Goal: Information Seeking & Learning: Learn about a topic

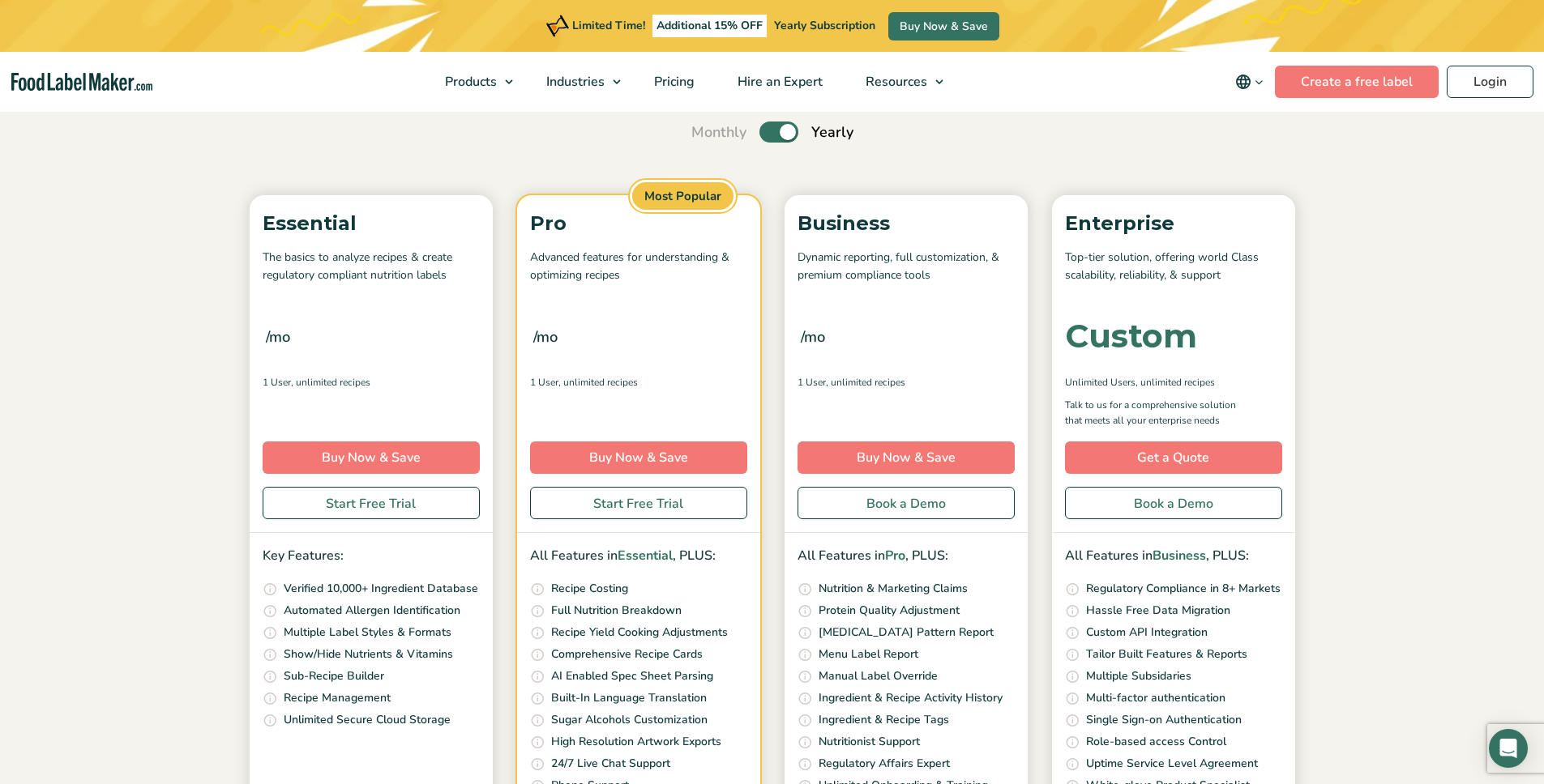
scroll to position [205, 0]
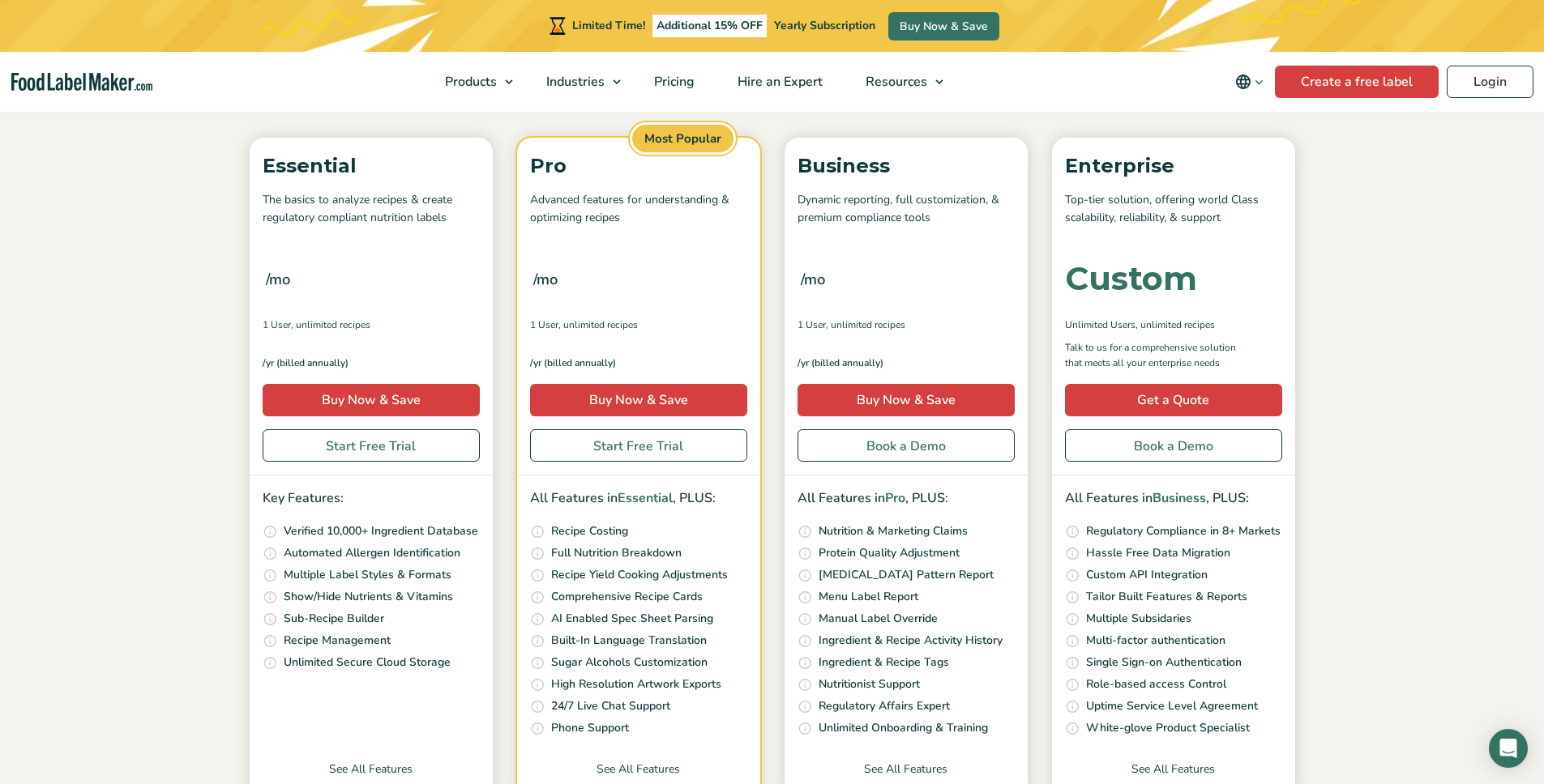
click at [273, 278] on span "/mo" at bounding box center [278, 279] width 25 height 23
click at [662, 80] on span "Pricing" at bounding box center [672, 81] width 47 height 18
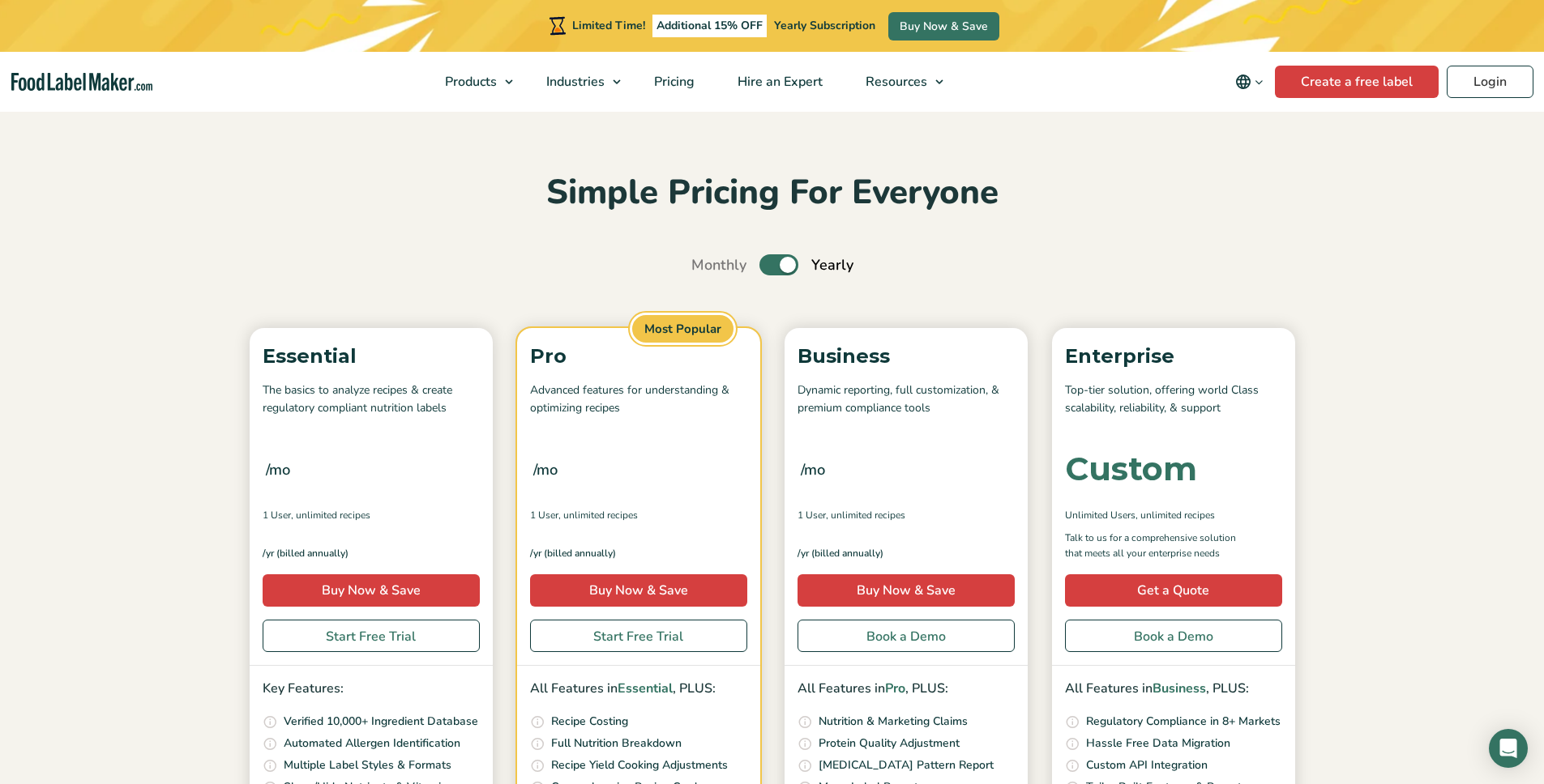
scroll to position [44, 0]
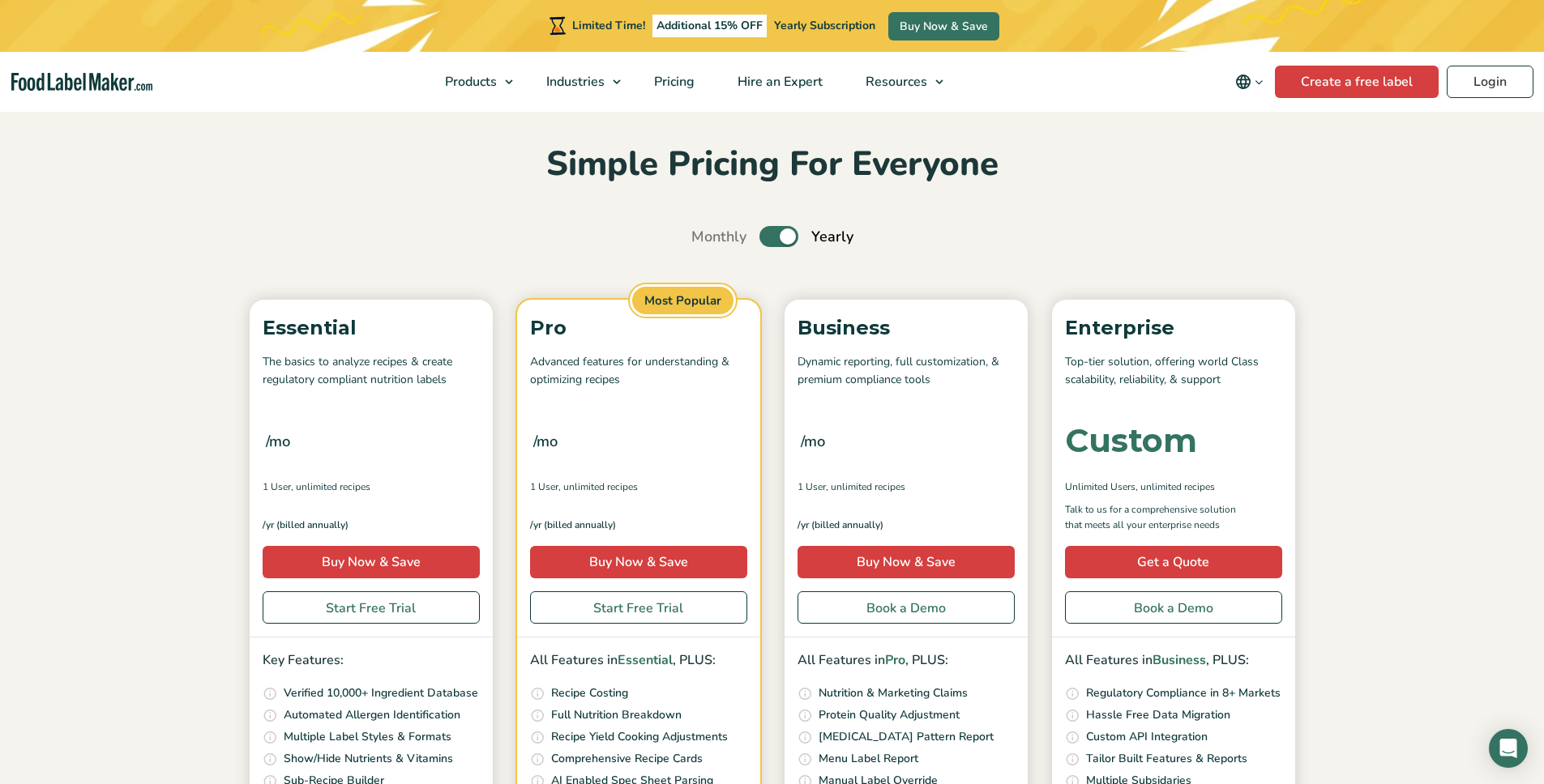
click at [785, 239] on label "Toggle" at bounding box center [779, 235] width 39 height 21
click at [705, 239] on input "Toggle" at bounding box center [700, 236] width 11 height 11
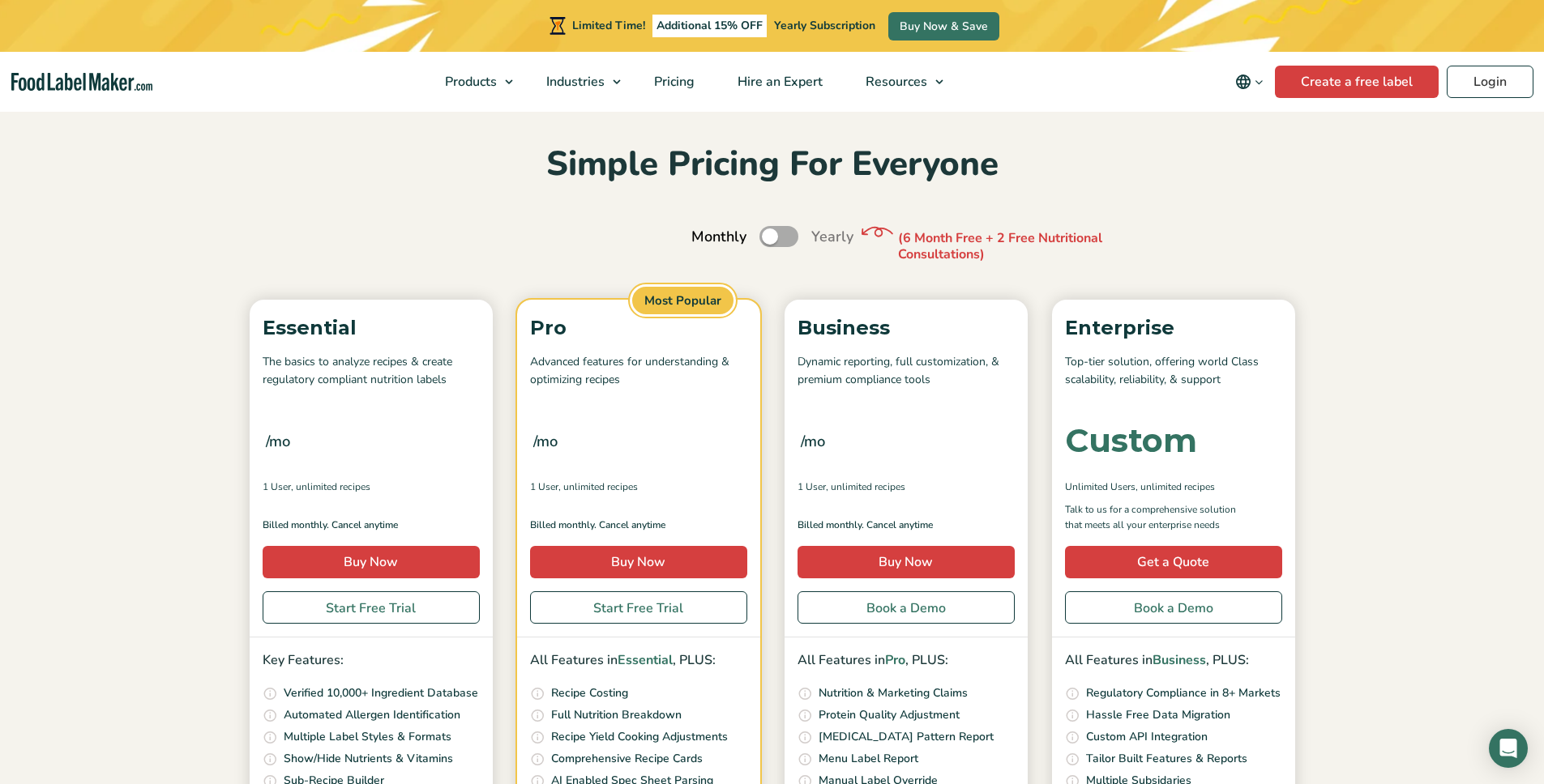
click at [783, 238] on label "Toggle" at bounding box center [779, 235] width 39 height 21
click at [705, 238] on input "Toggle" at bounding box center [700, 236] width 11 height 11
checkbox input "true"
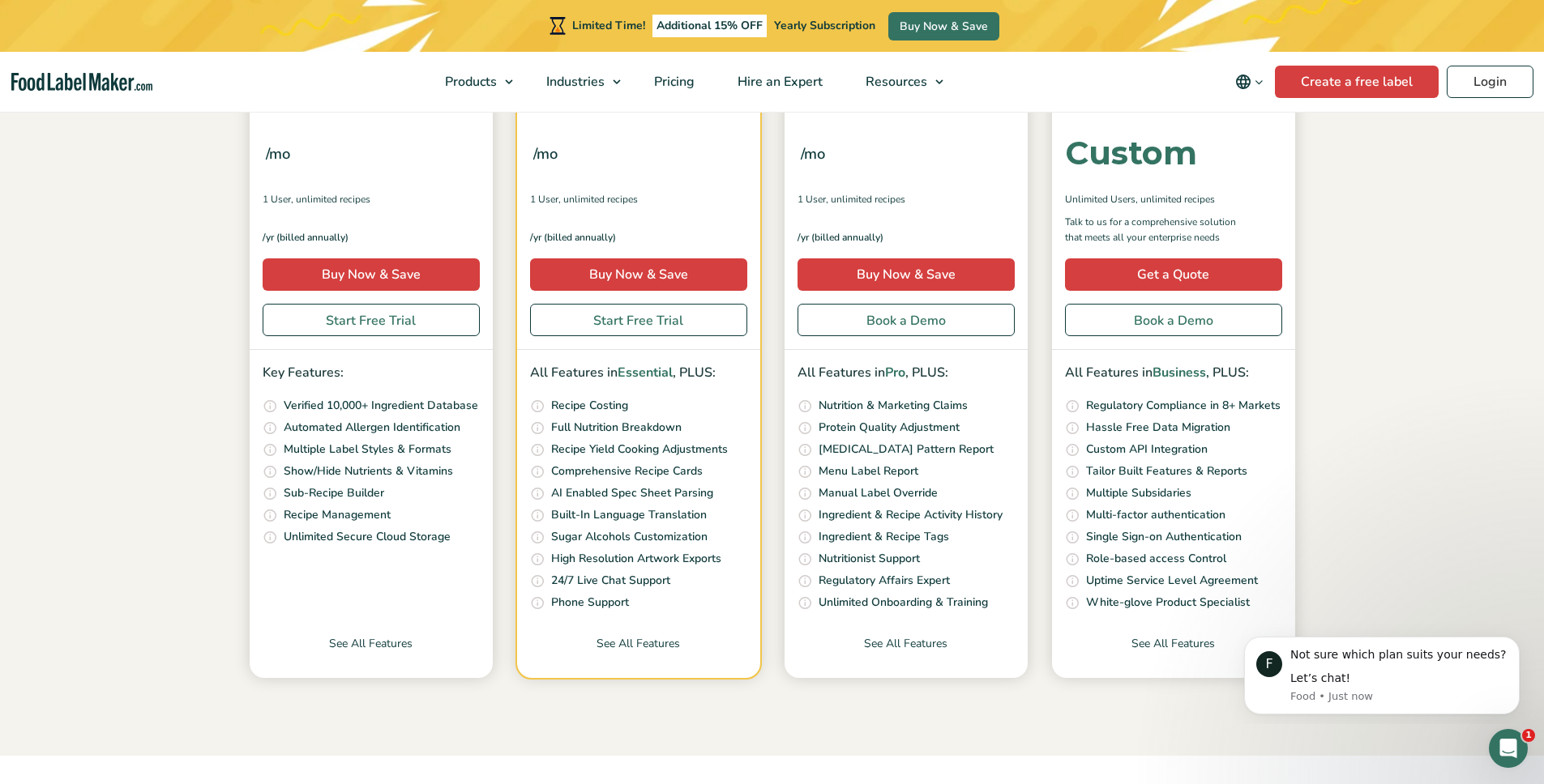
click at [374, 467] on p "Show/Hide Nutrients & Vitamins" at bounding box center [368, 471] width 170 height 18
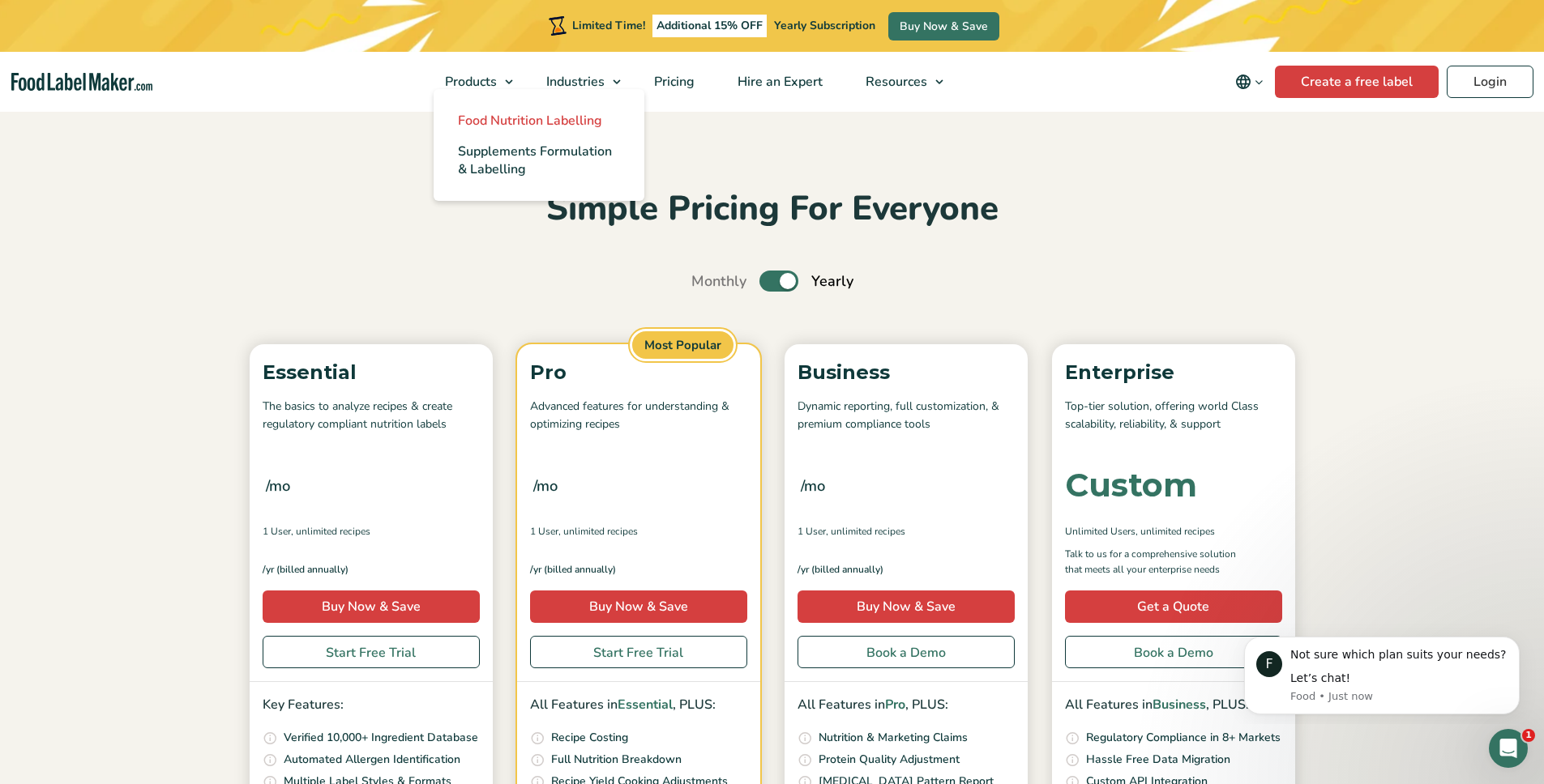
click at [482, 128] on span "Food Nutrition Labelling" at bounding box center [529, 121] width 144 height 18
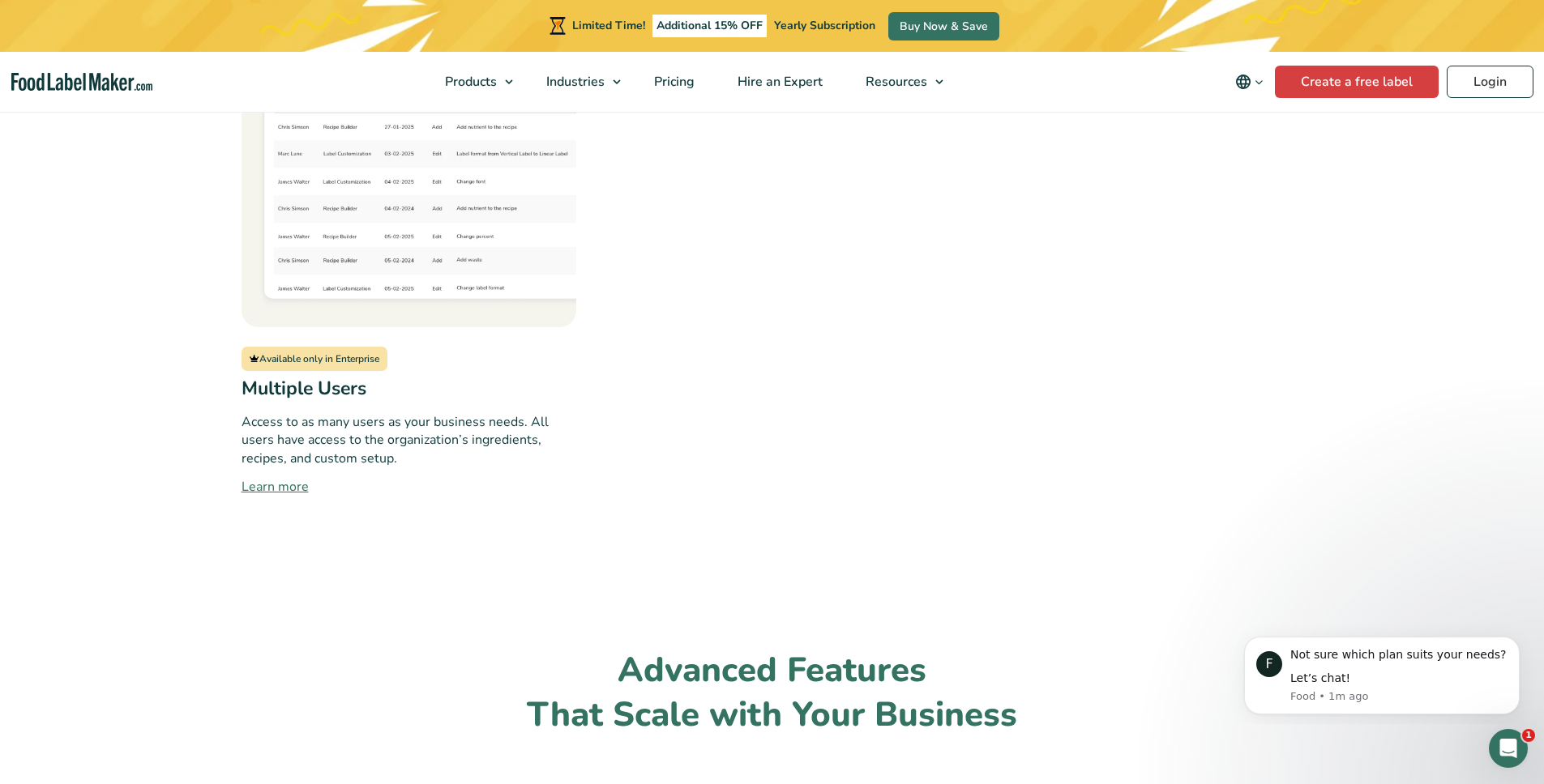
scroll to position [2626, 0]
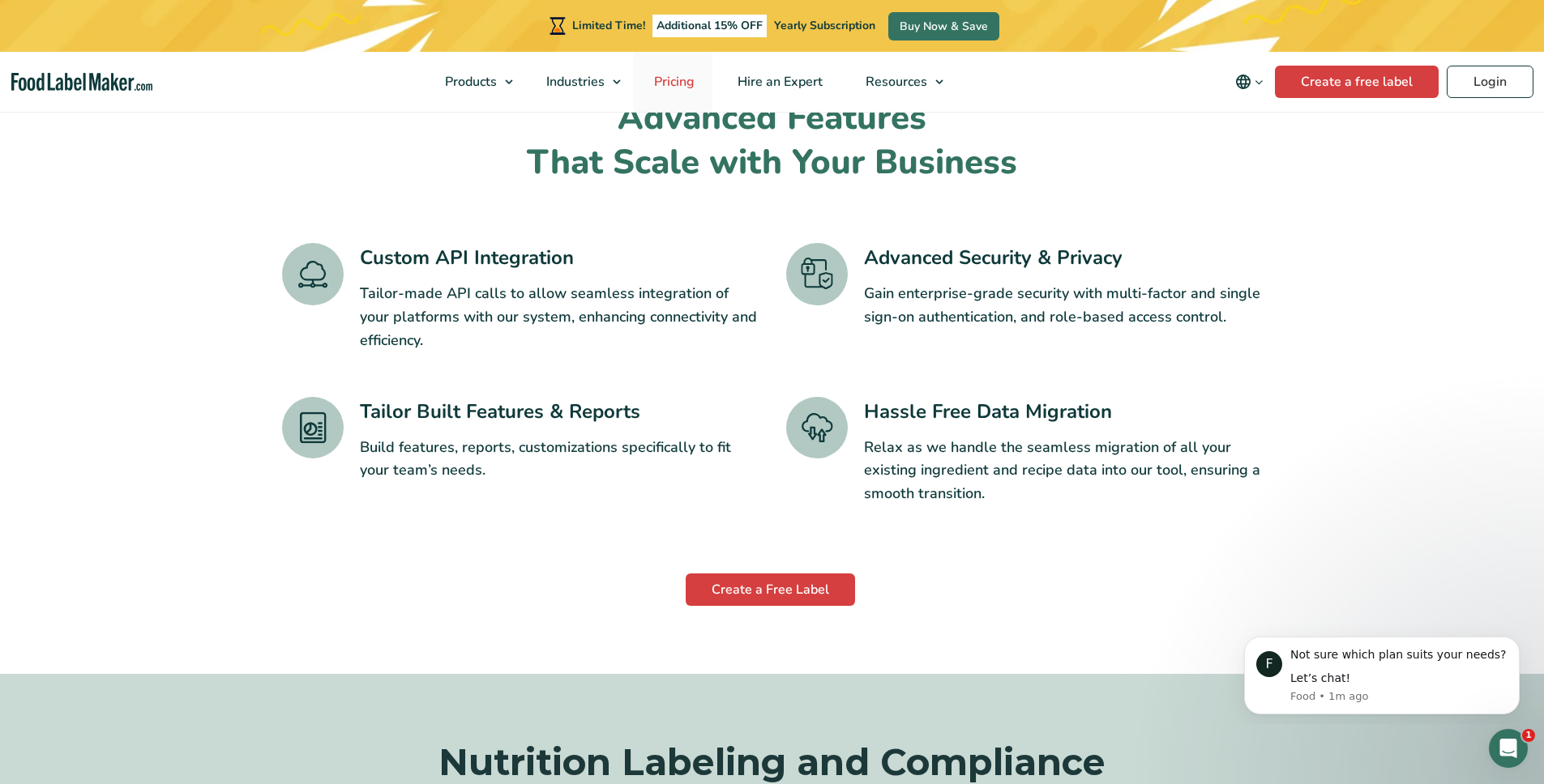
click at [658, 85] on span "Pricing" at bounding box center [672, 81] width 47 height 18
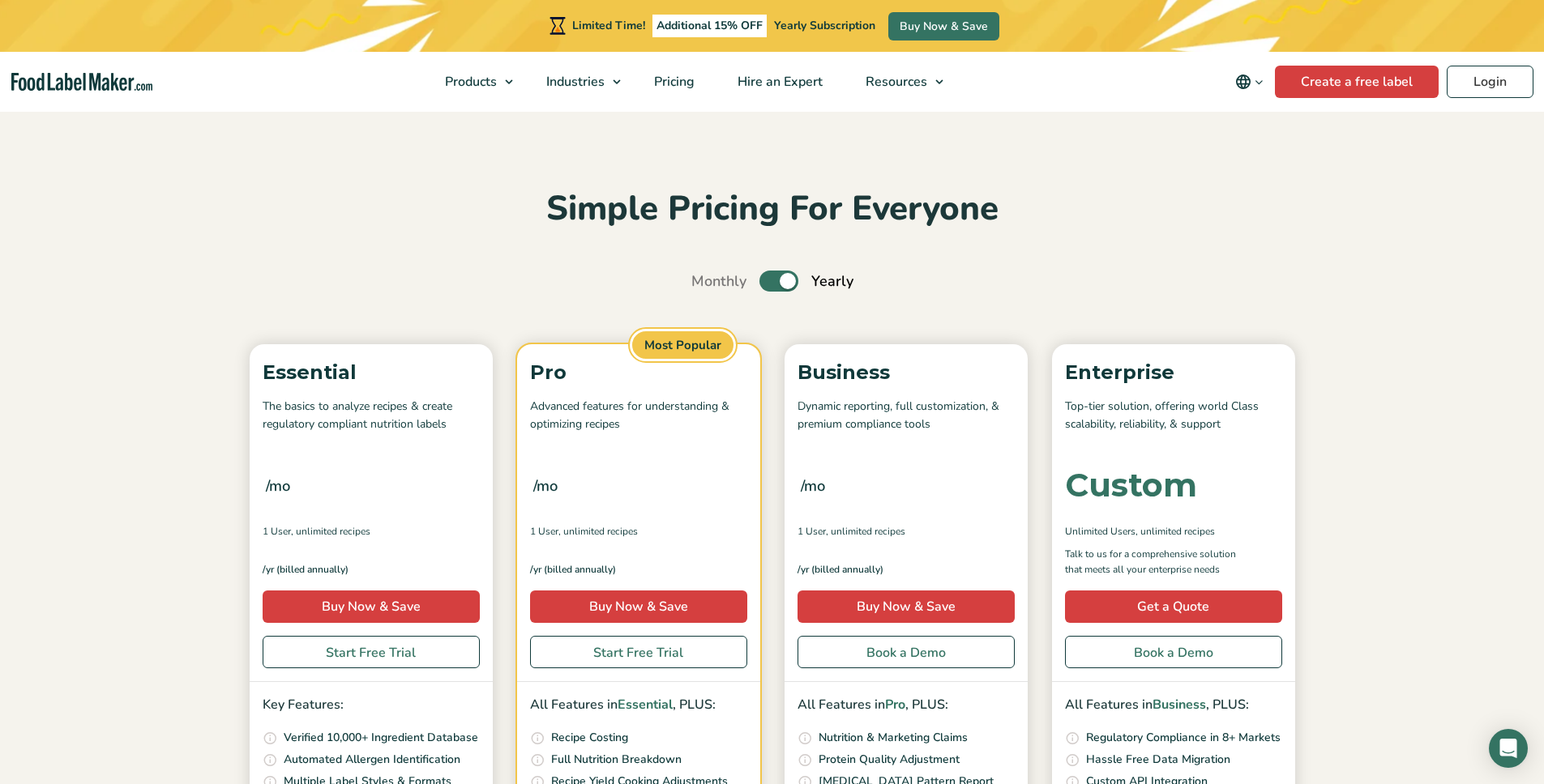
click at [421, 456] on div "/mo" at bounding box center [371, 486] width 217 height 61
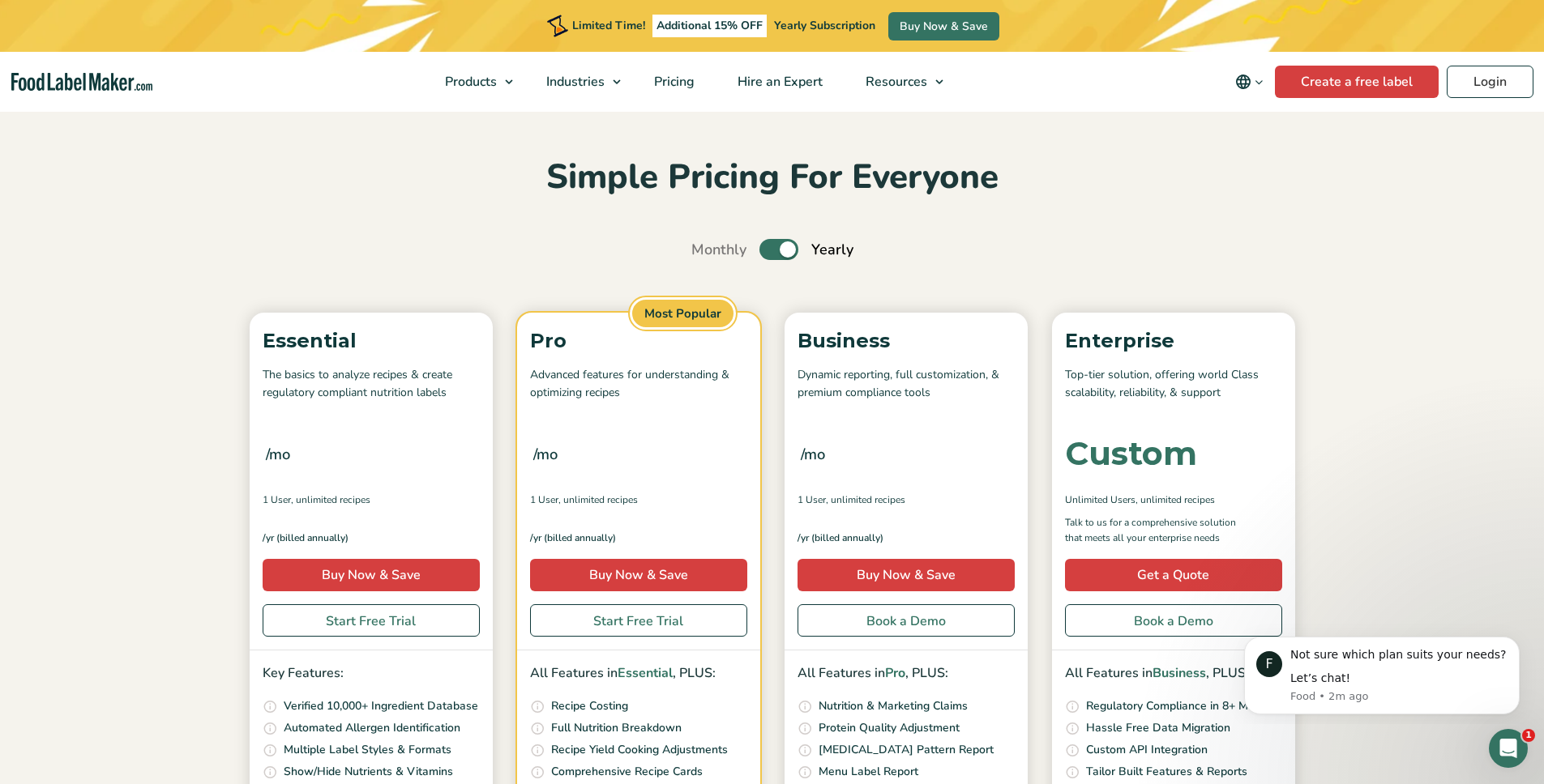
click at [292, 453] on div "/mo" at bounding box center [371, 454] width 217 height 61
click at [257, 455] on div "Essential The basics to analyze recipes & create regulatory compliant nutrition…" at bounding box center [371, 482] width 243 height 338
click at [281, 448] on span "/mo" at bounding box center [278, 454] width 25 height 23
click at [275, 455] on span "/mo" at bounding box center [278, 454] width 25 height 23
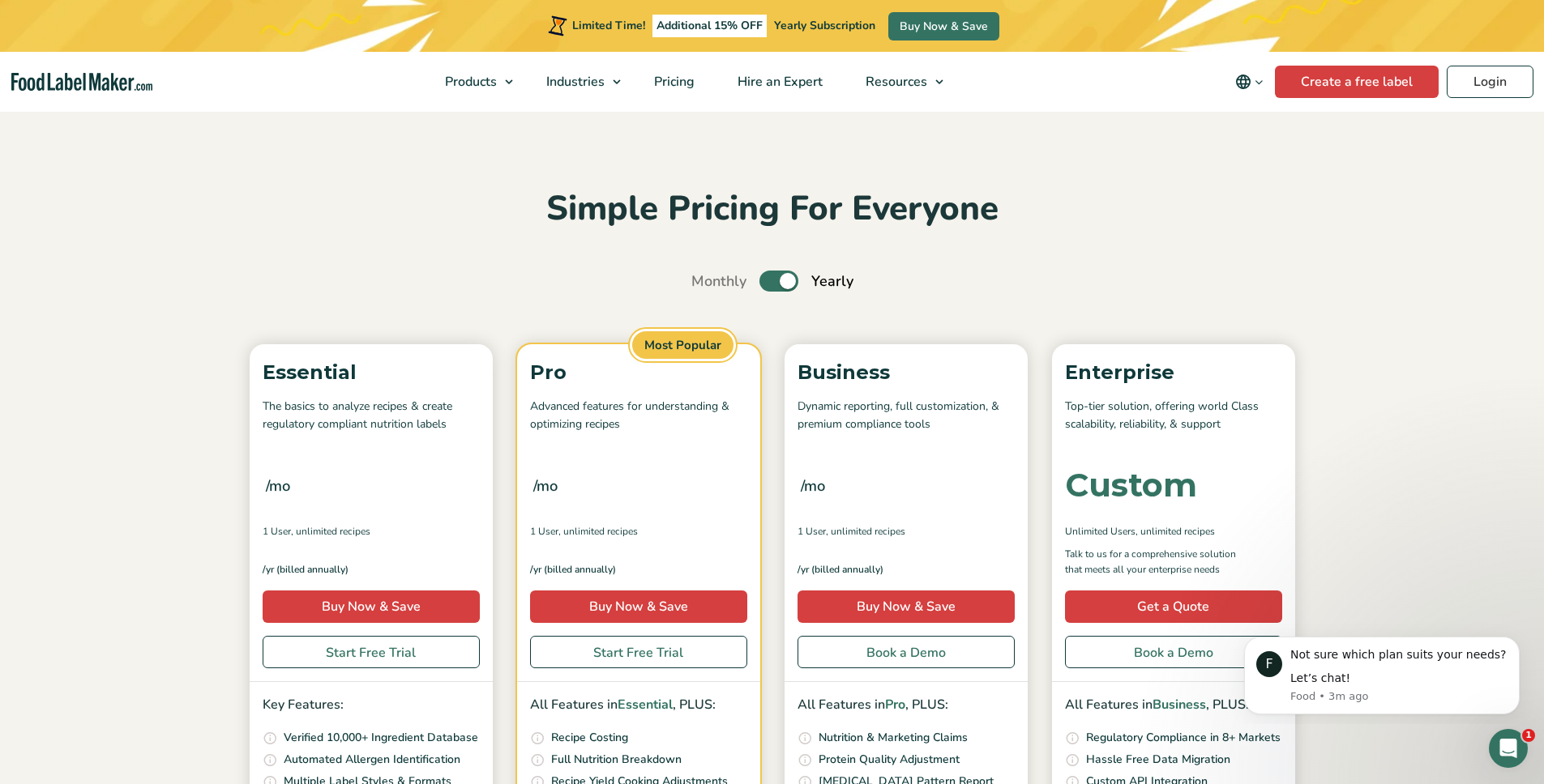
click at [791, 283] on label "Toggle" at bounding box center [779, 281] width 39 height 21
click at [705, 283] on input "Toggle" at bounding box center [700, 282] width 11 height 11
checkbox input "false"
click at [341, 233] on div "Simple Pricing For Everyone Monthly Toggle Yearly (6 Month Free + 2 Free Nutrit…" at bounding box center [772, 599] width 1086 height 823
